Goal: Information Seeking & Learning: Learn about a topic

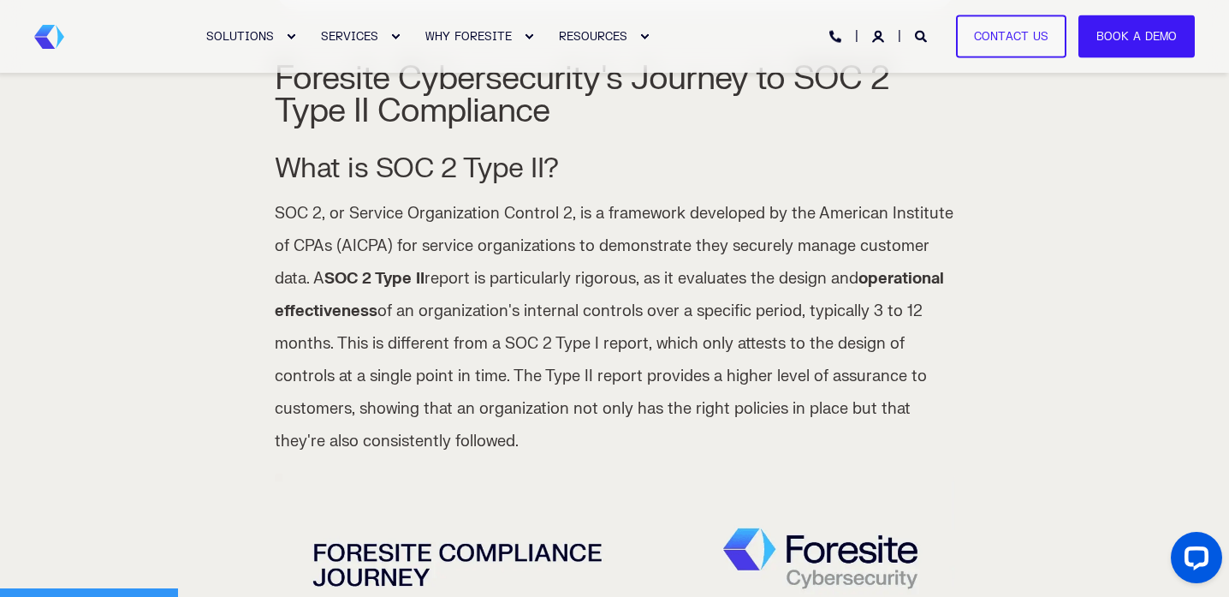
scroll to position [648, 0]
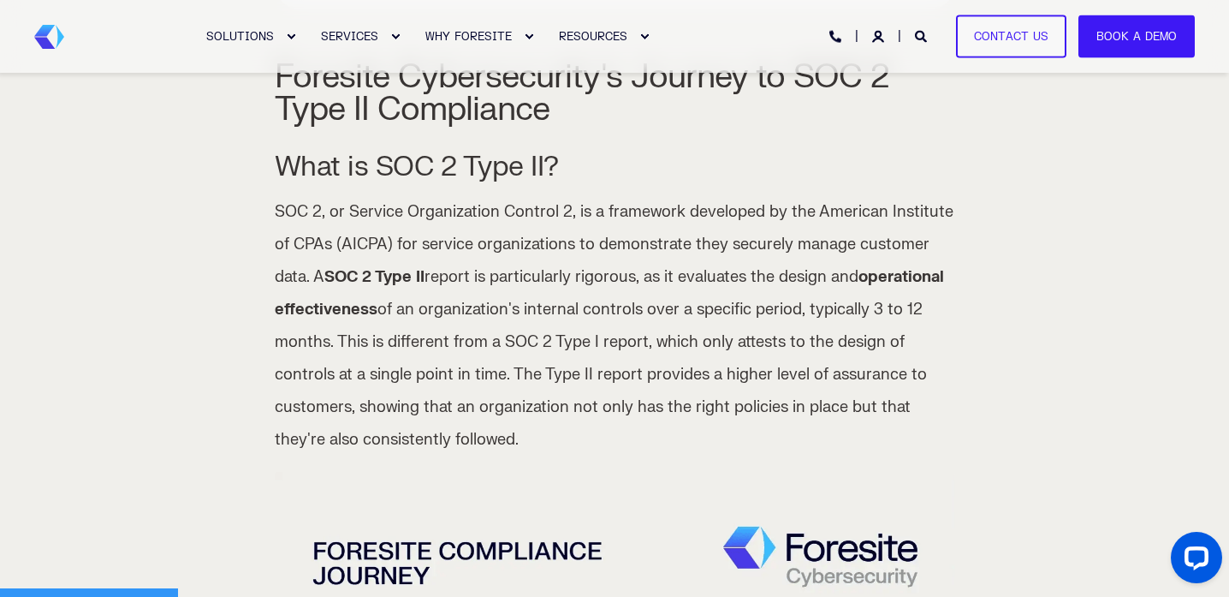
drag, startPoint x: 328, startPoint y: 278, endPoint x: 432, endPoint y: 277, distance: 104.4
click at [432, 277] on p "SOC 2, or Service Organization Control 2, is a framework developed by the Ameri…" at bounding box center [615, 326] width 680 height 260
copy strong "SOC 2 Type II"
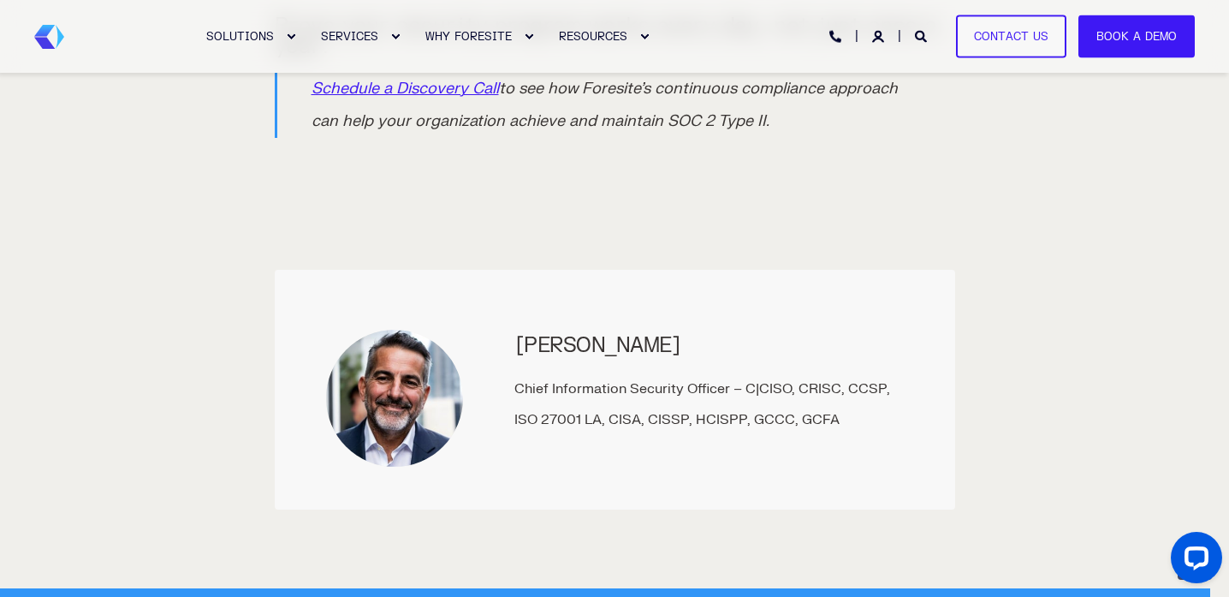
scroll to position [4371, 0]
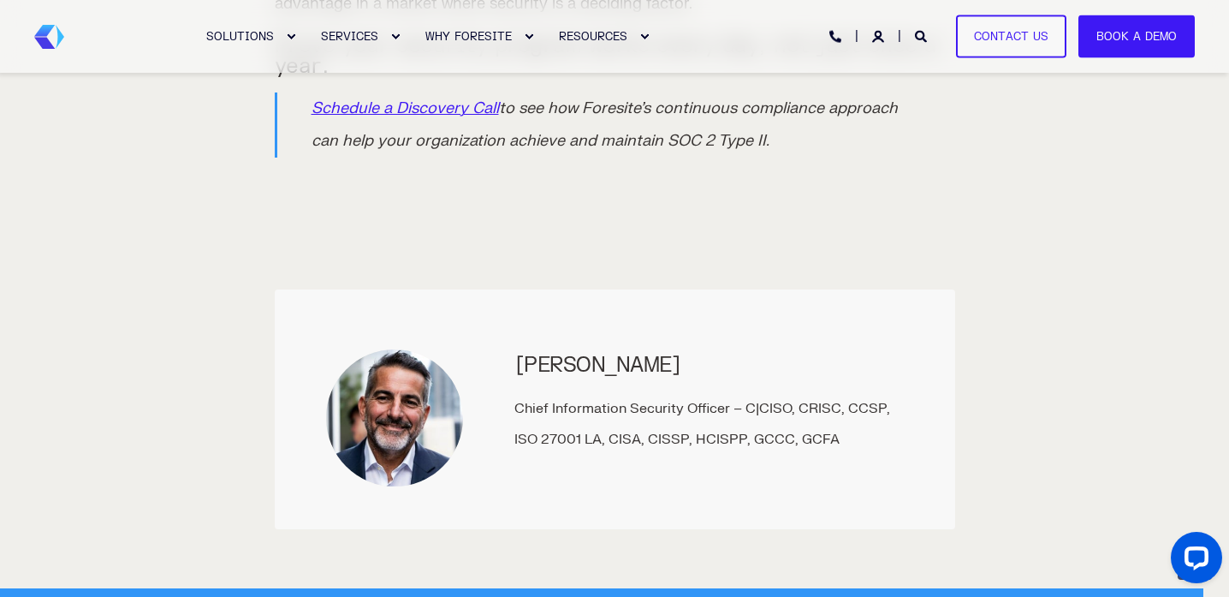
click at [576, 355] on div "Thomas Allen" at bounding box center [708, 365] width 389 height 21
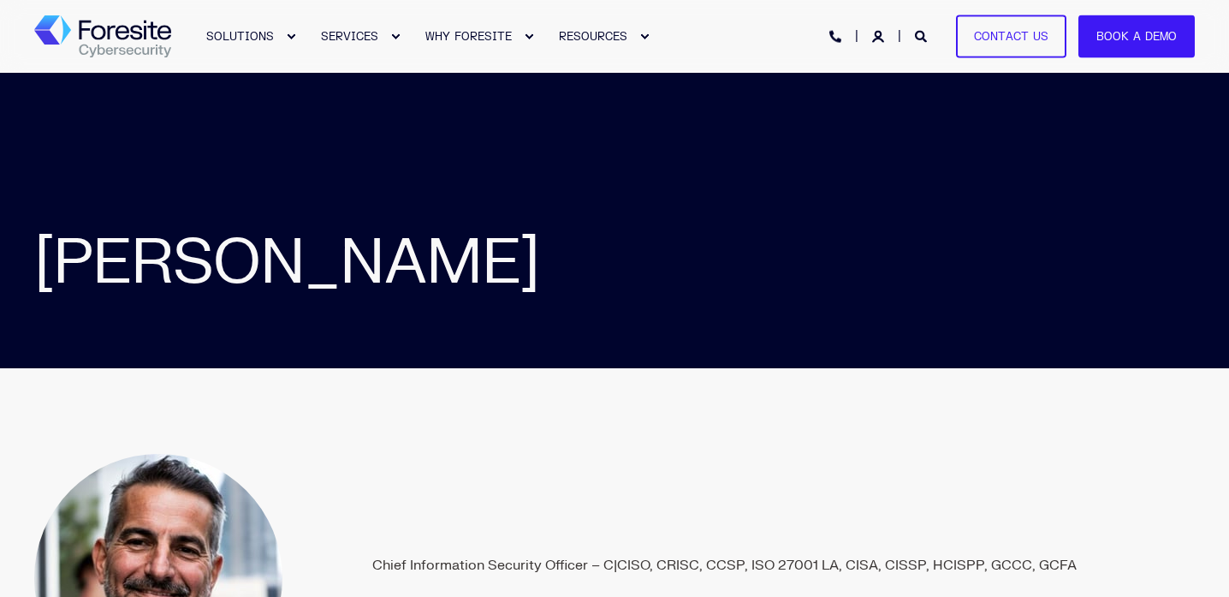
click at [211, 252] on h1 "Thomas Allen" at bounding box center [648, 263] width 1229 height 73
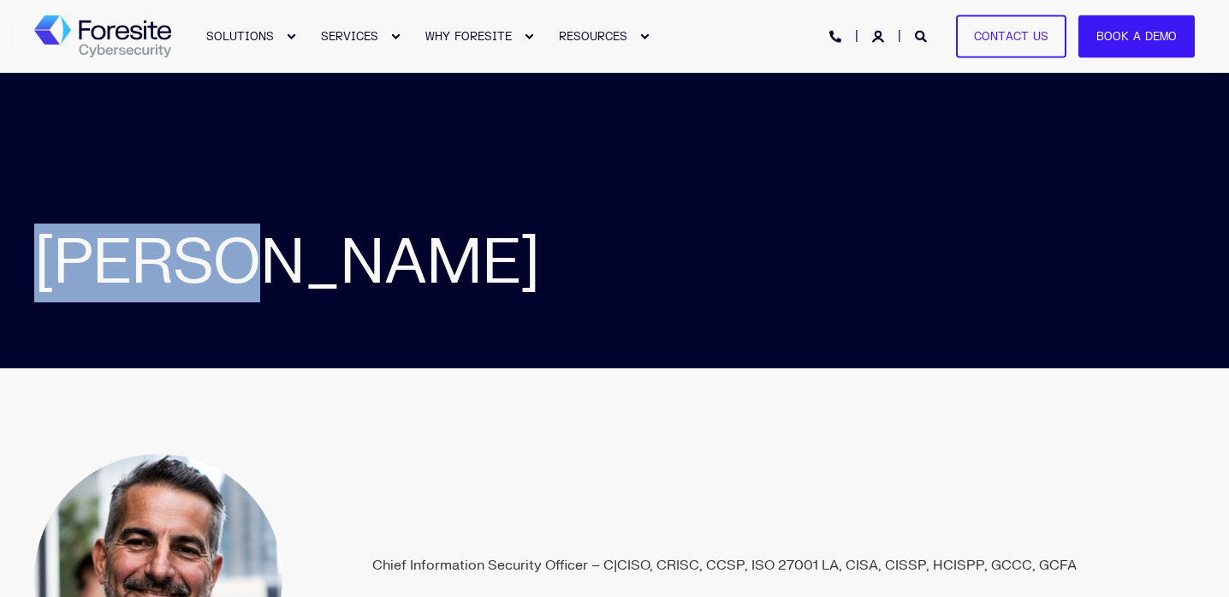
click at [211, 252] on h1 "Thomas Allen" at bounding box center [648, 263] width 1229 height 73
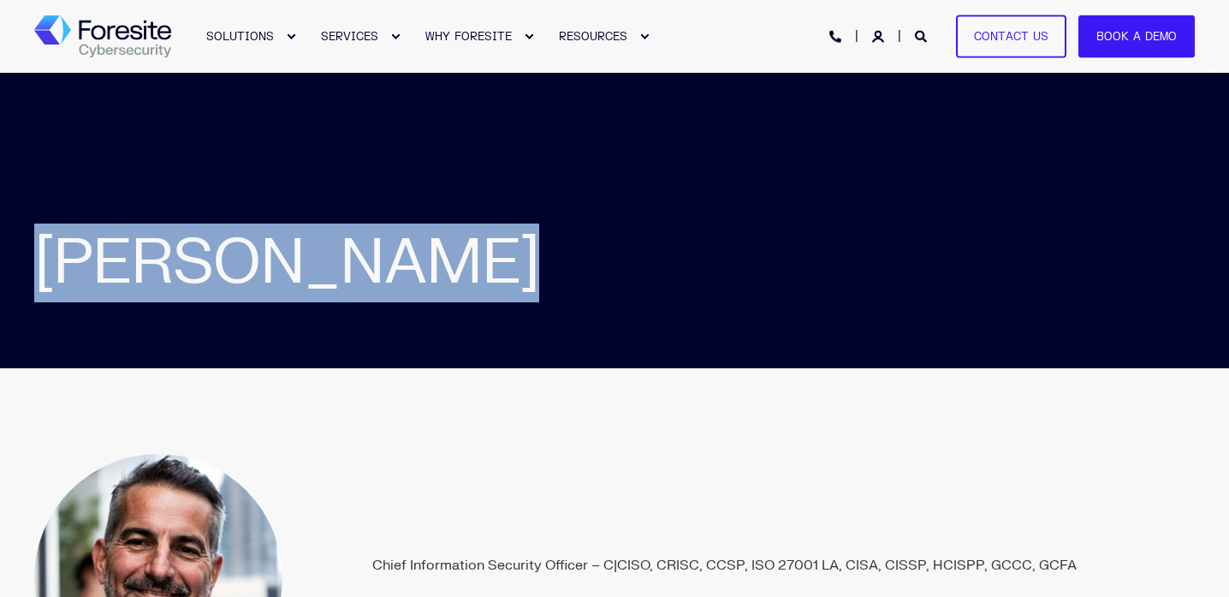
click at [211, 252] on h1 "Thomas Allen" at bounding box center [648, 263] width 1229 height 73
copy section "Thomas Allen"
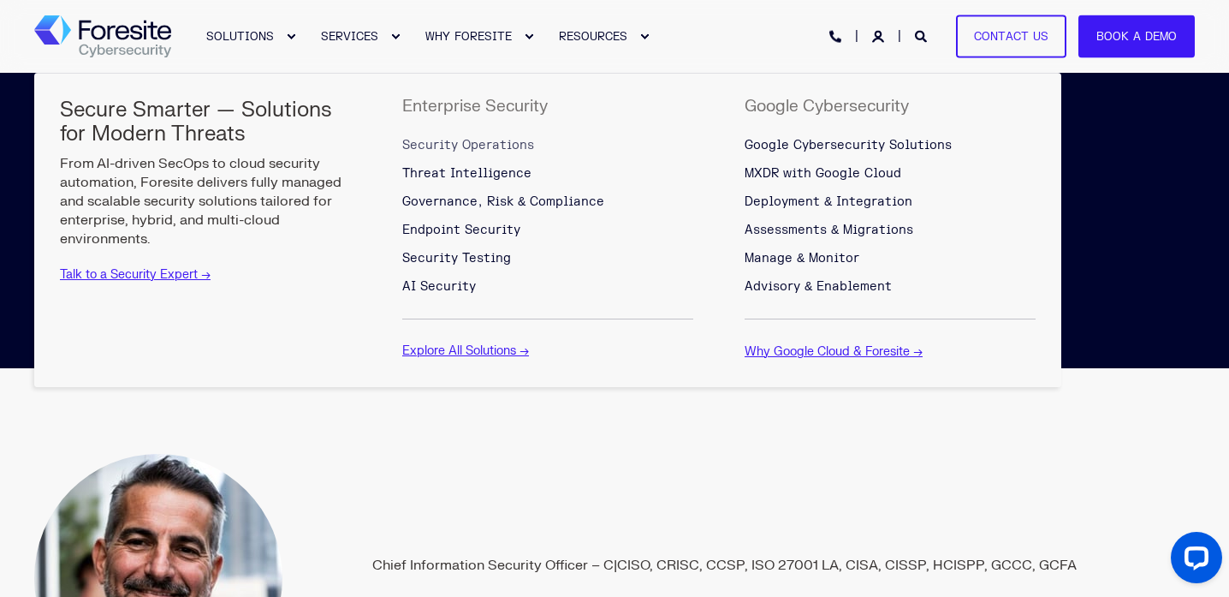
click at [462, 143] on span "Security Operations" at bounding box center [468, 145] width 132 height 15
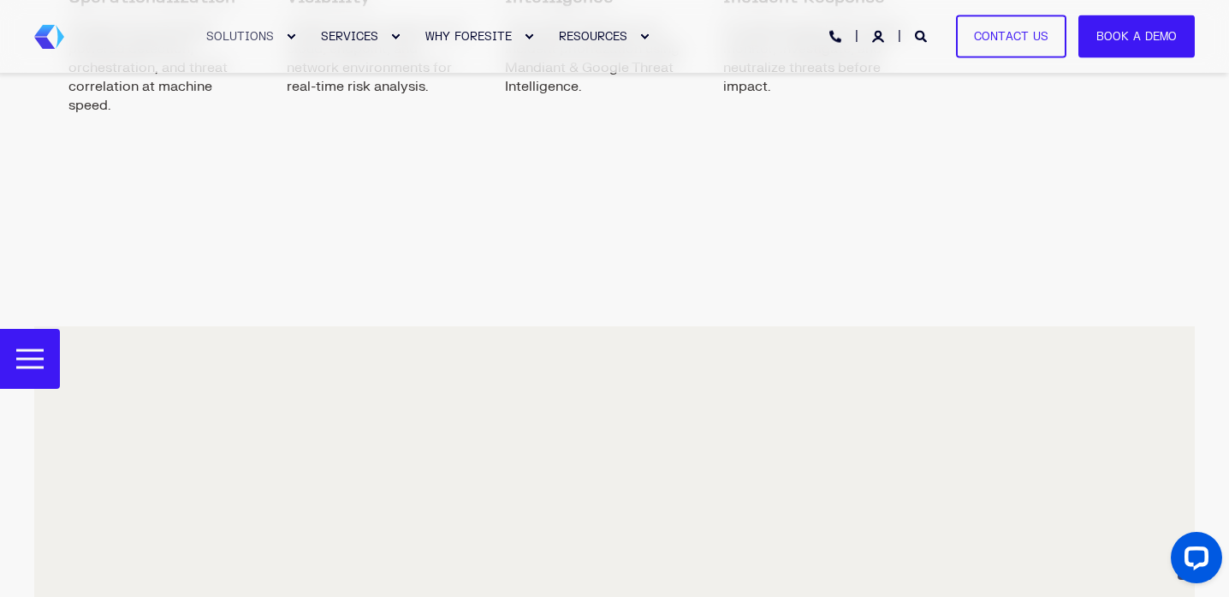
scroll to position [3009, 0]
